Goal: Task Accomplishment & Management: Use online tool/utility

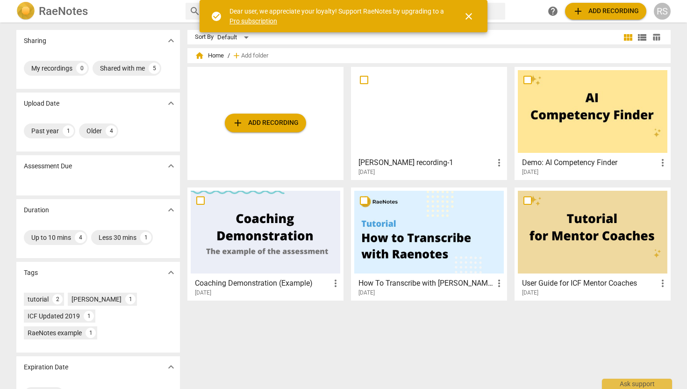
click at [436, 112] on div at bounding box center [429, 111] width 150 height 83
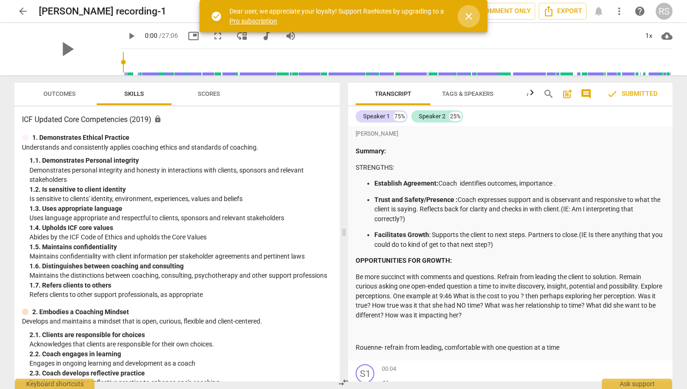
click at [473, 18] on span "close" at bounding box center [468, 16] width 11 height 11
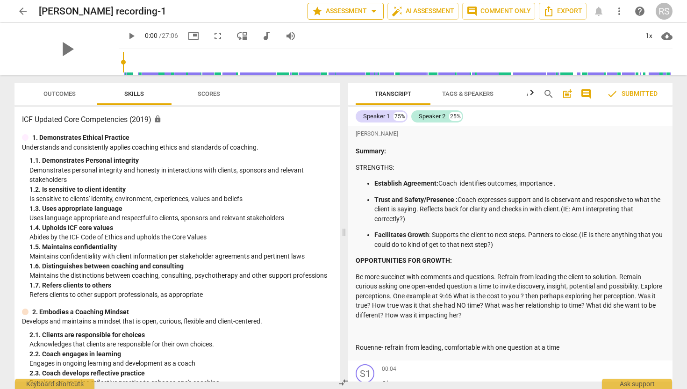
click at [333, 14] on span "star Assessment arrow_drop_down" at bounding box center [346, 11] width 68 height 11
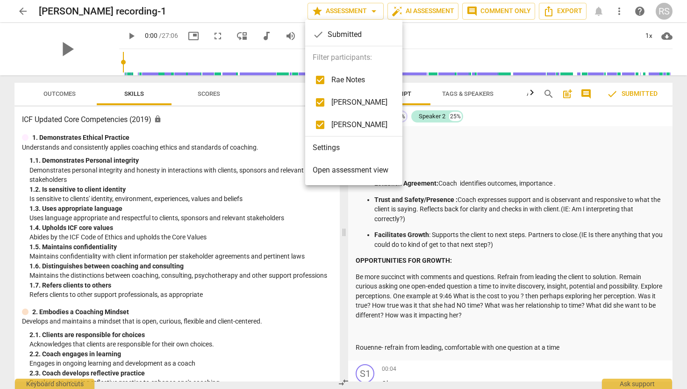
click at [336, 171] on span "Open assessment view" at bounding box center [351, 170] width 76 height 11
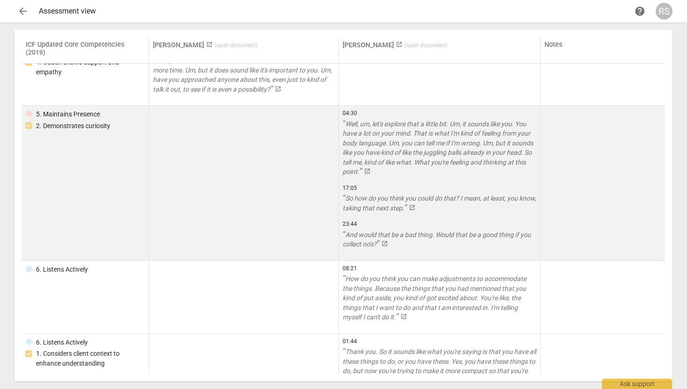
scroll to position [284, 0]
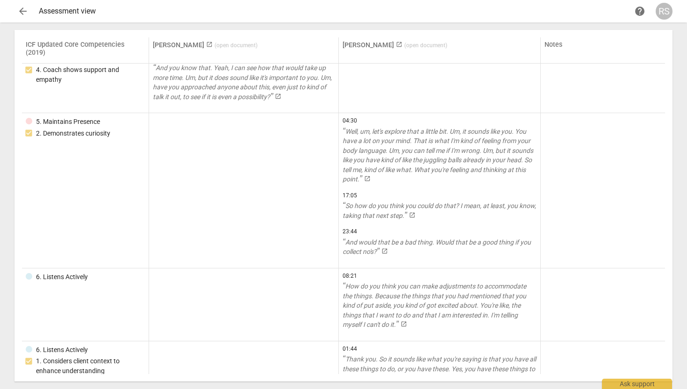
click at [243, 48] on span "( open document )" at bounding box center [236, 45] width 43 height 7
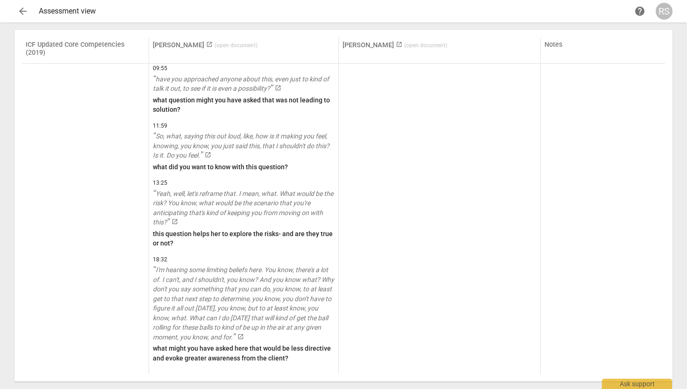
scroll to position [2549, 0]
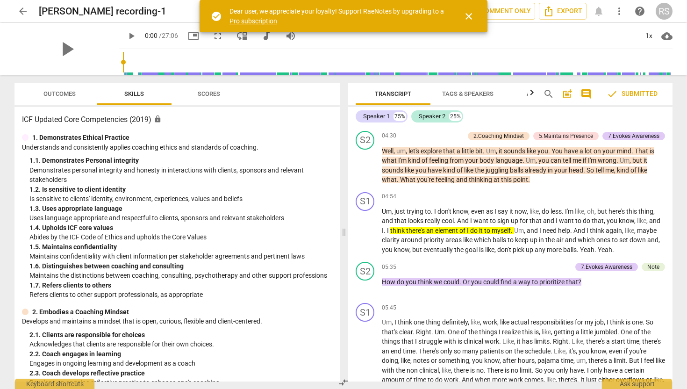
scroll to position [1193, 0]
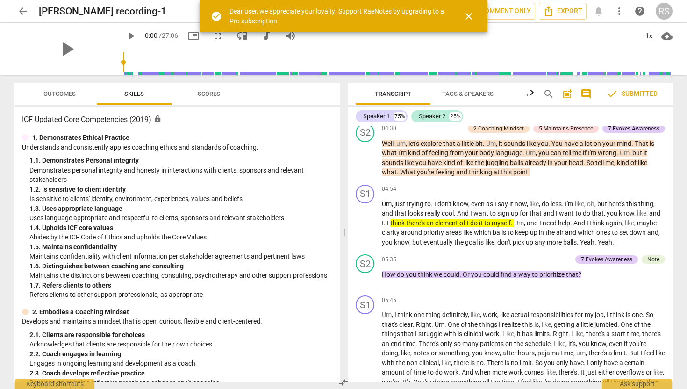
click at [469, 13] on span "close" at bounding box center [468, 16] width 11 height 11
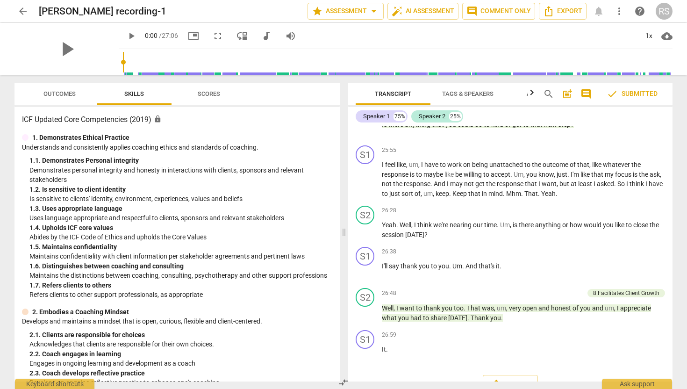
scroll to position [4326, 0]
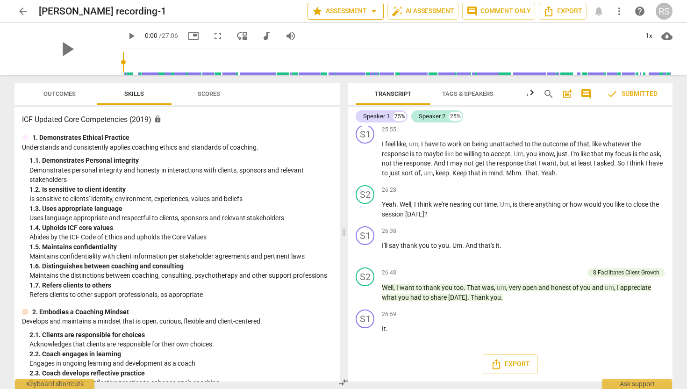
click at [363, 12] on span "star Assessment arrow_drop_down" at bounding box center [346, 11] width 68 height 11
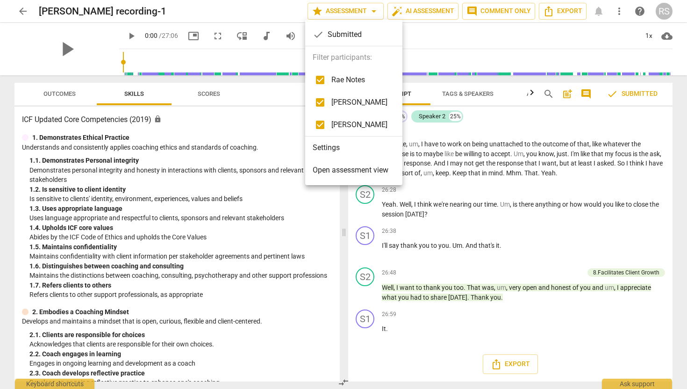
click at [322, 99] on input "checkbox" at bounding box center [320, 102] width 22 height 22
checkbox input "false"
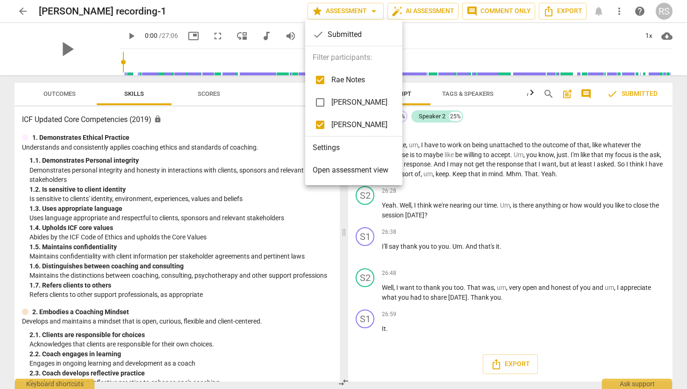
scroll to position [4307, 0]
click at [321, 79] on input "checkbox" at bounding box center [320, 80] width 22 height 22
checkbox input "false"
click at [459, 189] on div at bounding box center [343, 194] width 687 height 389
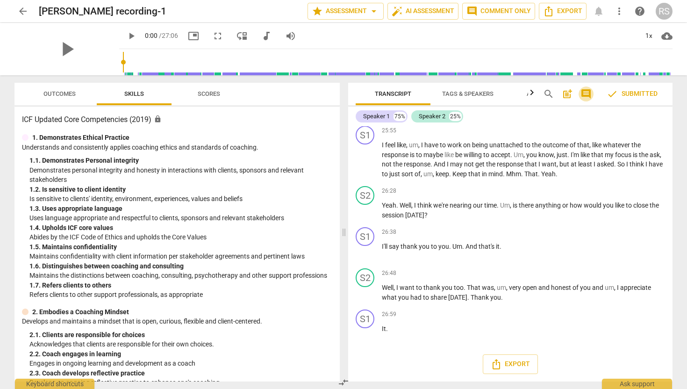
click at [589, 99] on span "comment" at bounding box center [586, 93] width 11 height 11
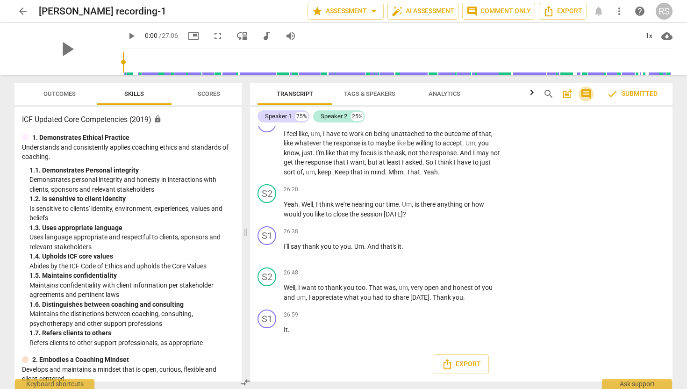
click at [588, 99] on span "comment" at bounding box center [586, 93] width 11 height 11
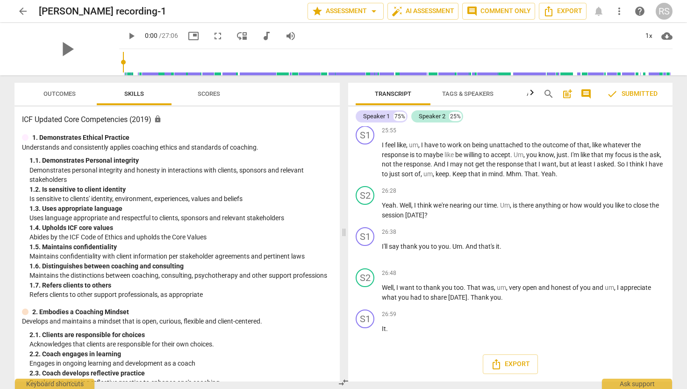
scroll to position [4307, 0]
click at [44, 97] on span "Outcomes" at bounding box center [59, 94] width 55 height 13
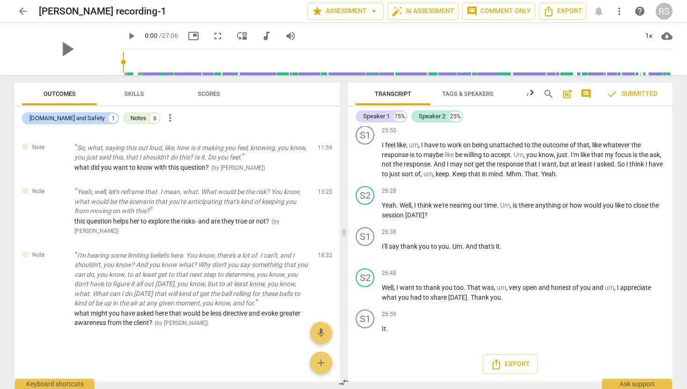
scroll to position [195, 0]
click at [18, 9] on span "arrow_back" at bounding box center [22, 11] width 11 height 11
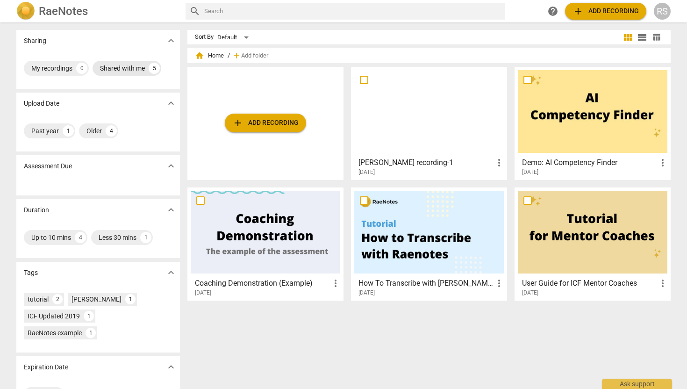
click at [143, 71] on div "Shared with me" at bounding box center [122, 68] width 45 height 9
click at [74, 66] on div "Shared with me" at bounding box center [53, 68] width 45 height 9
click at [666, 9] on div "RS" at bounding box center [662, 11] width 17 height 17
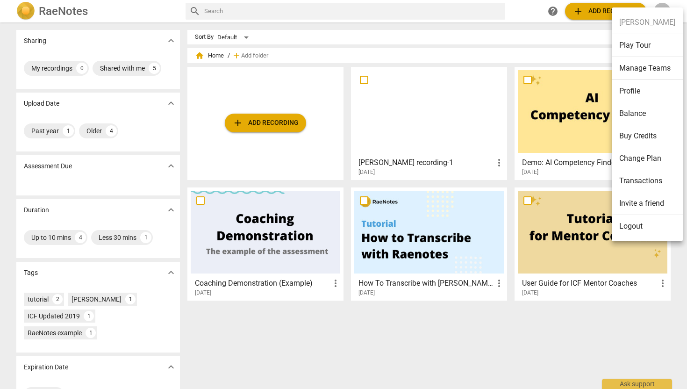
click at [666, 9] on ul "[PERSON_NAME] Play Tour Manage Teams Profile Balance Buy Credits Change Plan Tr…" at bounding box center [647, 124] width 71 height 234
click at [465, 380] on div at bounding box center [343, 194] width 687 height 389
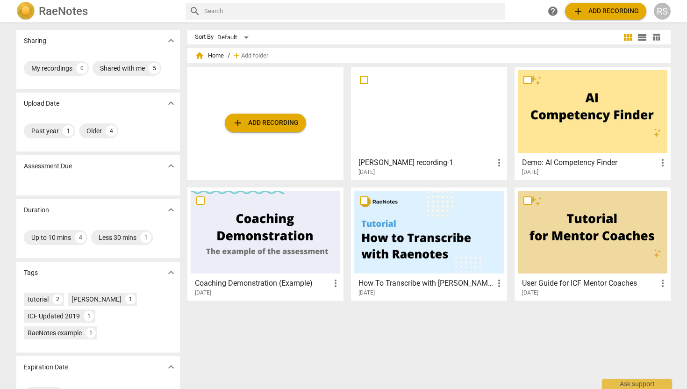
click at [494, 166] on span "more_vert" at bounding box center [499, 162] width 11 height 11
click at [473, 368] on div at bounding box center [343, 194] width 687 height 389
click at [294, 240] on div at bounding box center [266, 232] width 150 height 83
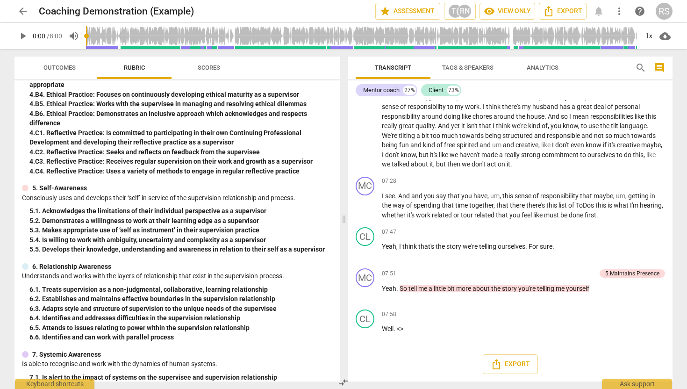
scroll to position [585, 0]
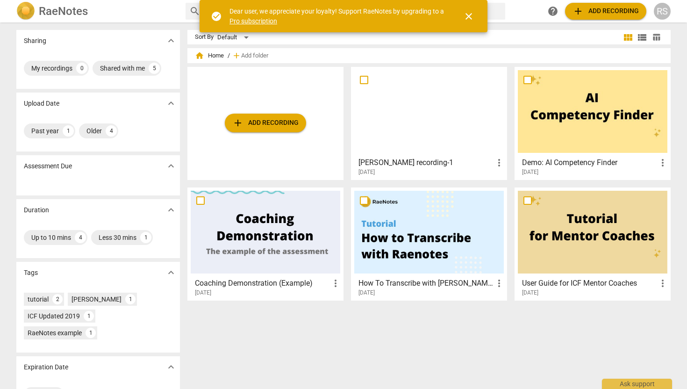
click at [443, 142] on div at bounding box center [429, 111] width 150 height 83
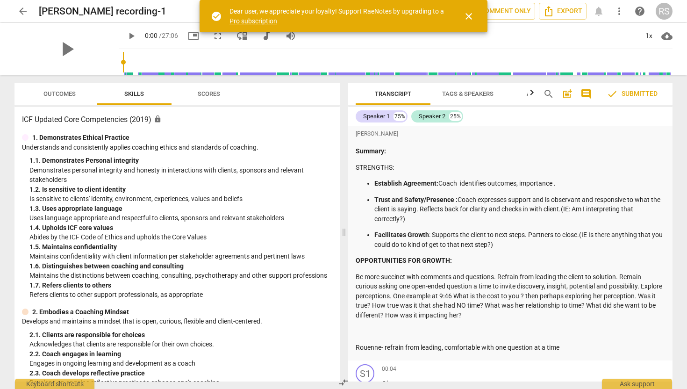
click at [70, 91] on span "Outcomes" at bounding box center [59, 93] width 32 height 7
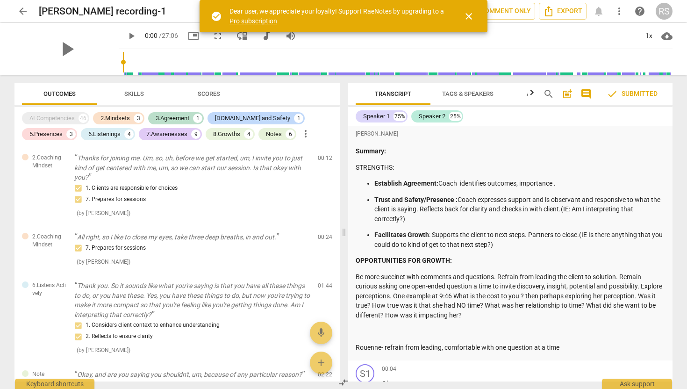
click at [129, 93] on span "Skills" at bounding box center [134, 93] width 20 height 7
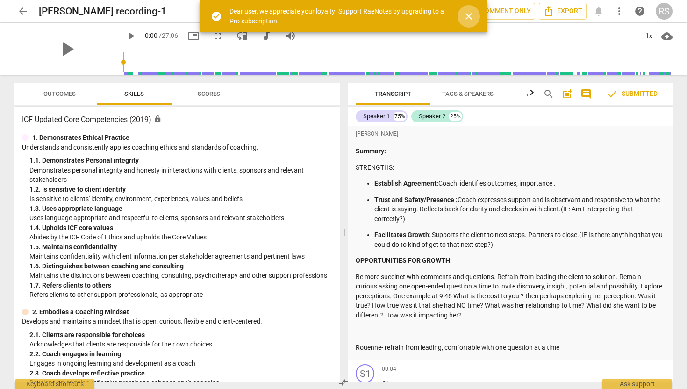
click at [470, 16] on span "close" at bounding box center [468, 16] width 11 height 11
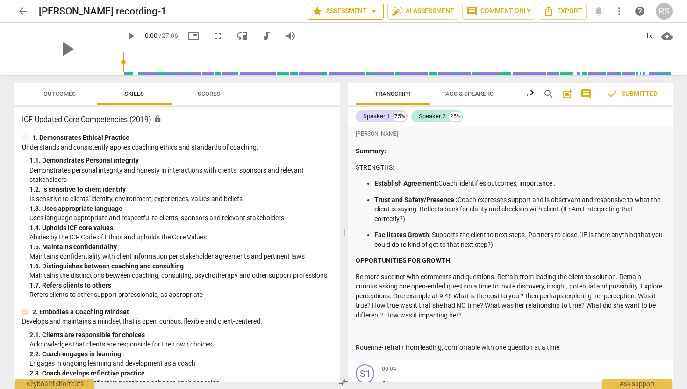
click at [362, 9] on span "star Assessment arrow_drop_down" at bounding box center [346, 11] width 68 height 11
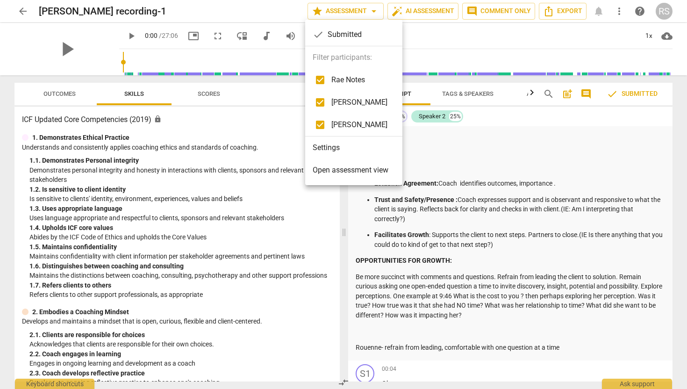
click at [351, 33] on div "check Submitted" at bounding box center [353, 34] width 97 height 22
click at [344, 173] on span "Open assessment view" at bounding box center [351, 170] width 76 height 11
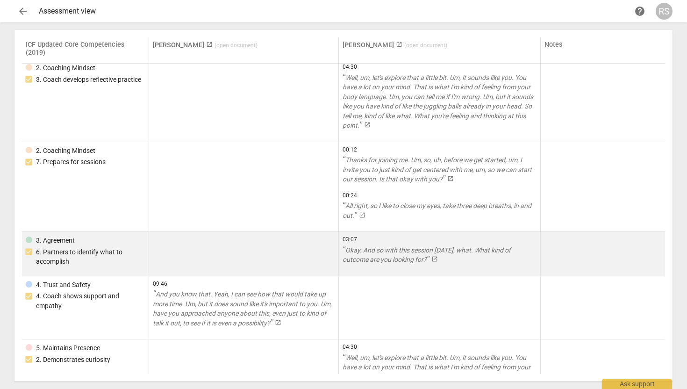
scroll to position [59, 0]
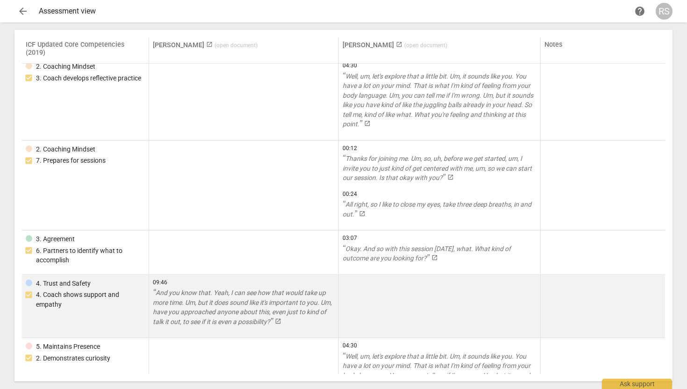
click at [285, 326] on link "And you know that. Yeah, I can see how that would take up more time. Um, but it…" at bounding box center [243, 307] width 181 height 38
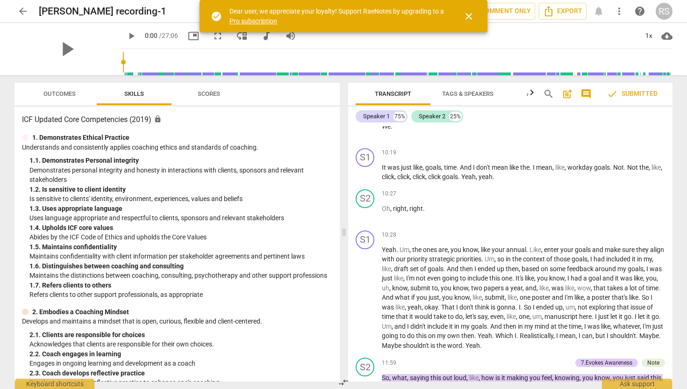
scroll to position [1942, 0]
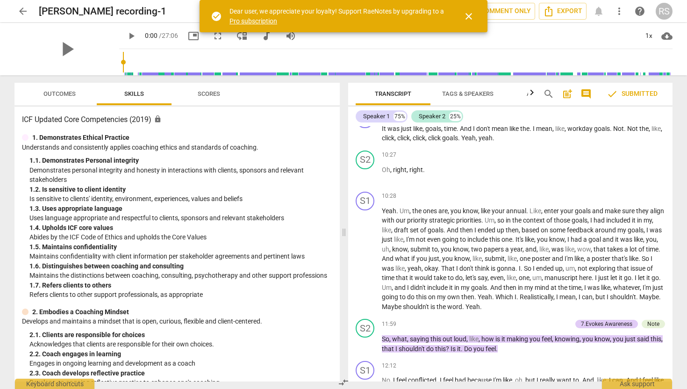
click at [470, 20] on span "close" at bounding box center [468, 16] width 11 height 11
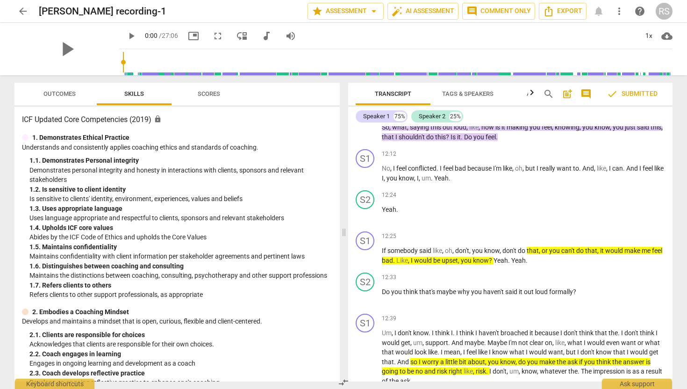
scroll to position [2166, 0]
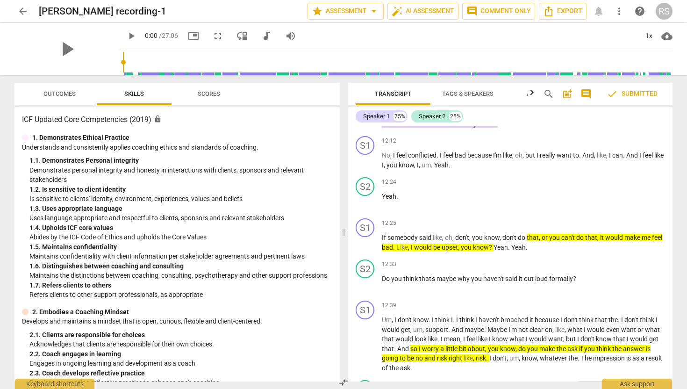
click at [25, 8] on span "arrow_back" at bounding box center [22, 11] width 11 height 11
